Goal: Find specific page/section: Find specific page/section

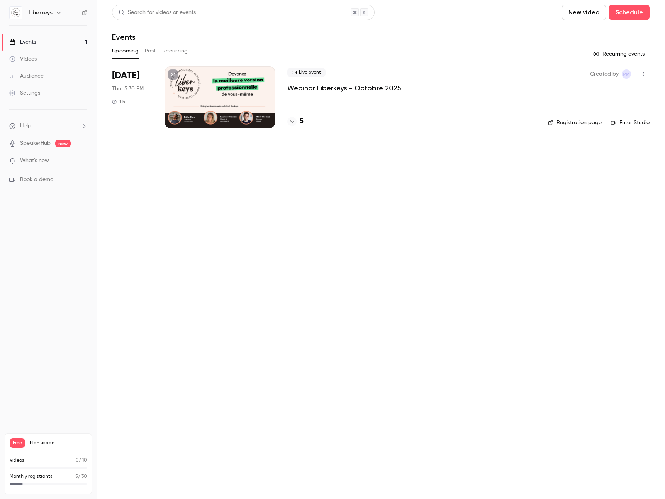
click at [315, 87] on p "Webinar Liberkeys - Octobre 2025" at bounding box center [344, 87] width 114 height 9
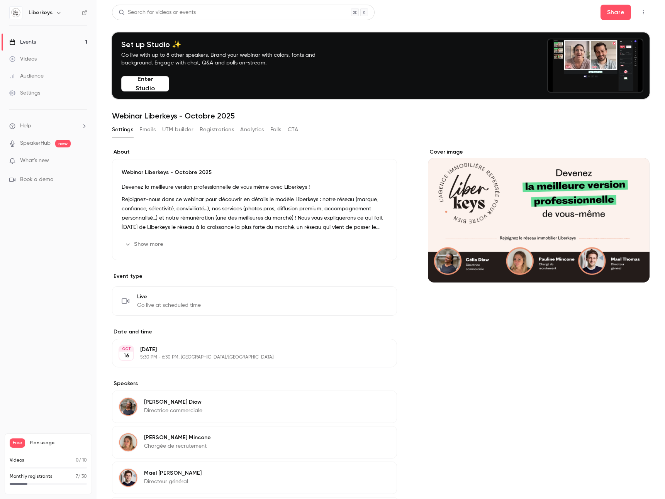
click at [36, 43] on div "Events" at bounding box center [22, 42] width 27 height 8
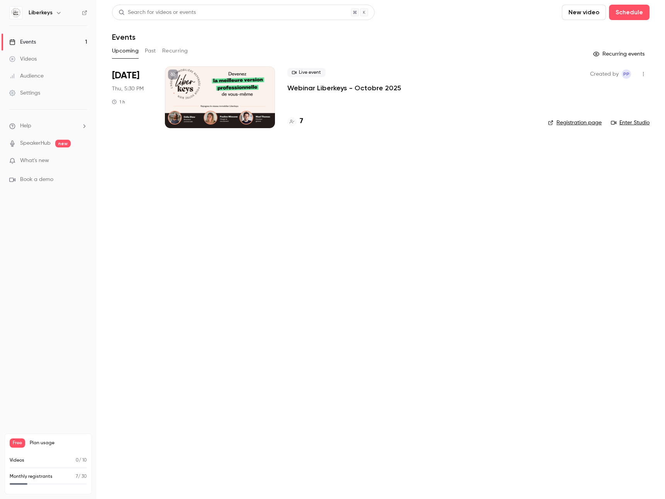
click at [301, 122] on h4 "7" at bounding box center [301, 121] width 3 height 10
